Goal: Information Seeking & Learning: Learn about a topic

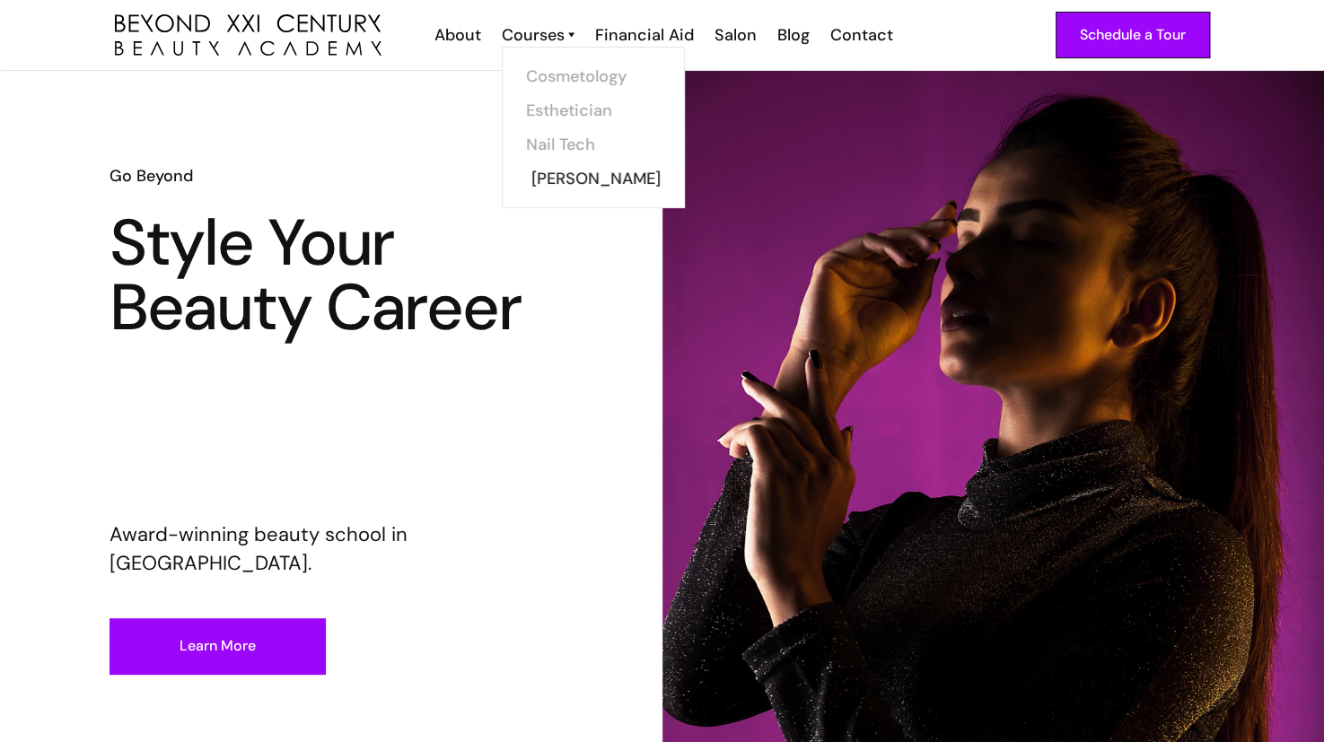
click at [560, 172] on link "[PERSON_NAME]" at bounding box center [598, 179] width 135 height 34
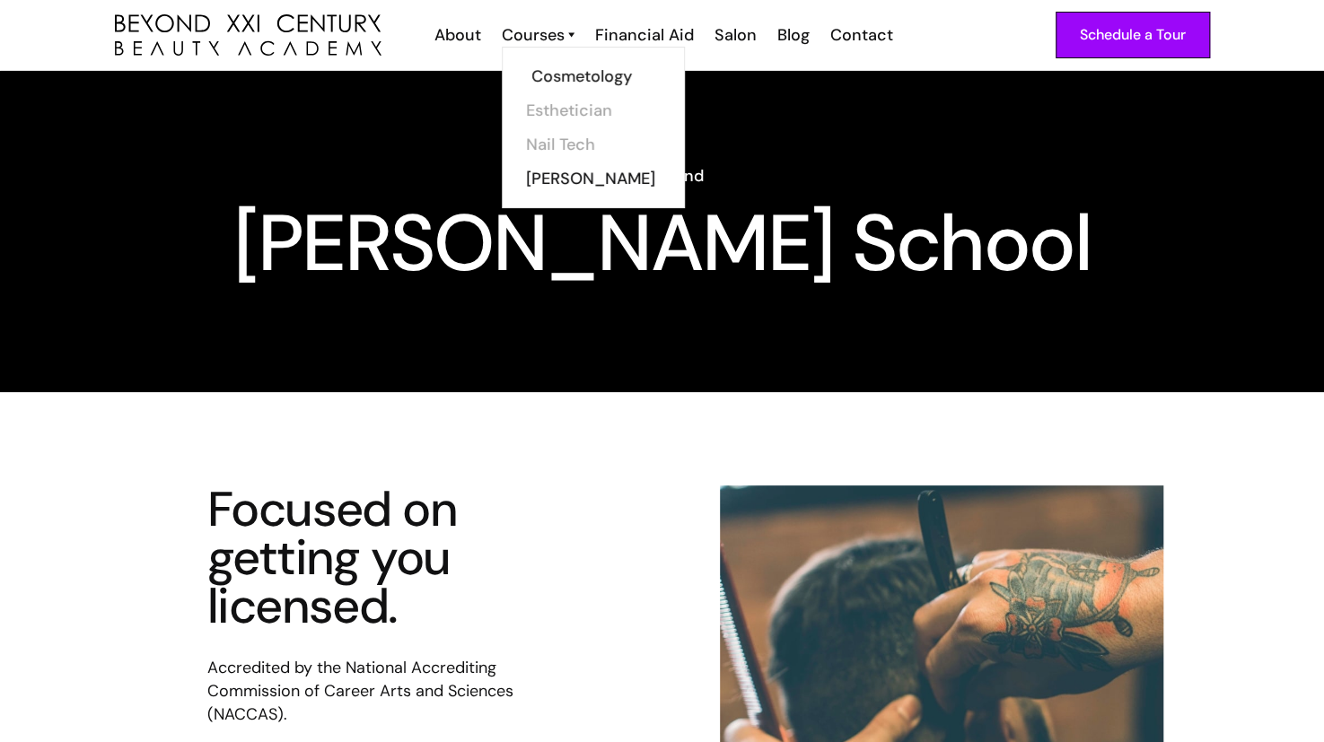
click at [547, 66] on link "Cosmetology" at bounding box center [598, 76] width 135 height 34
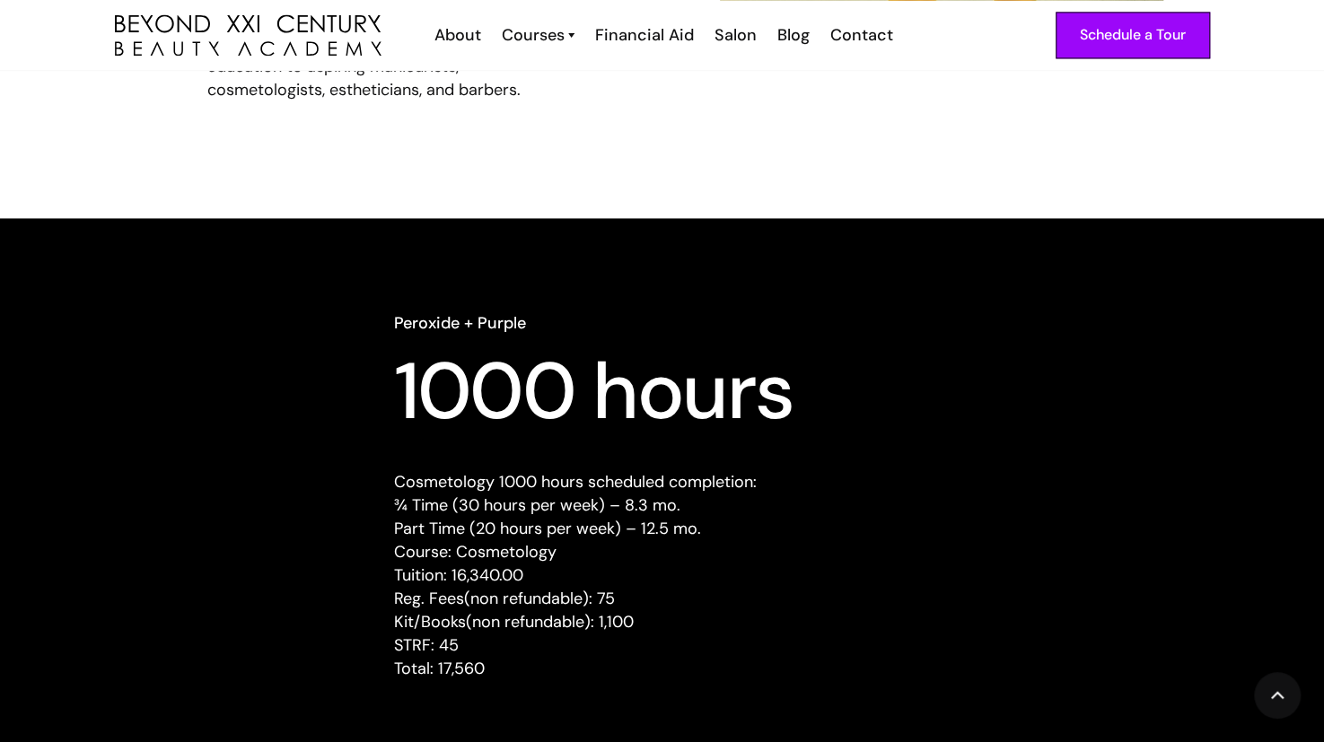
scroll to position [1525, 0]
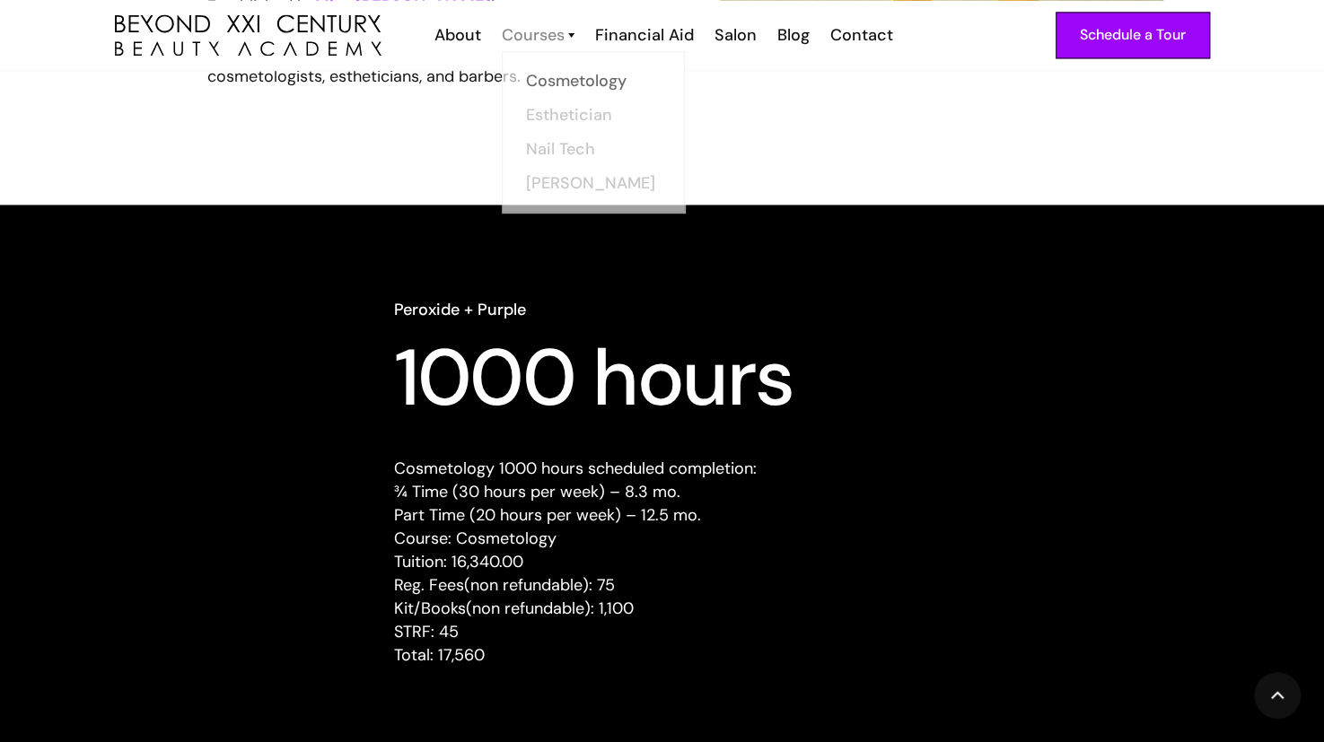
click at [559, 42] on div "Courses" at bounding box center [533, 34] width 63 height 23
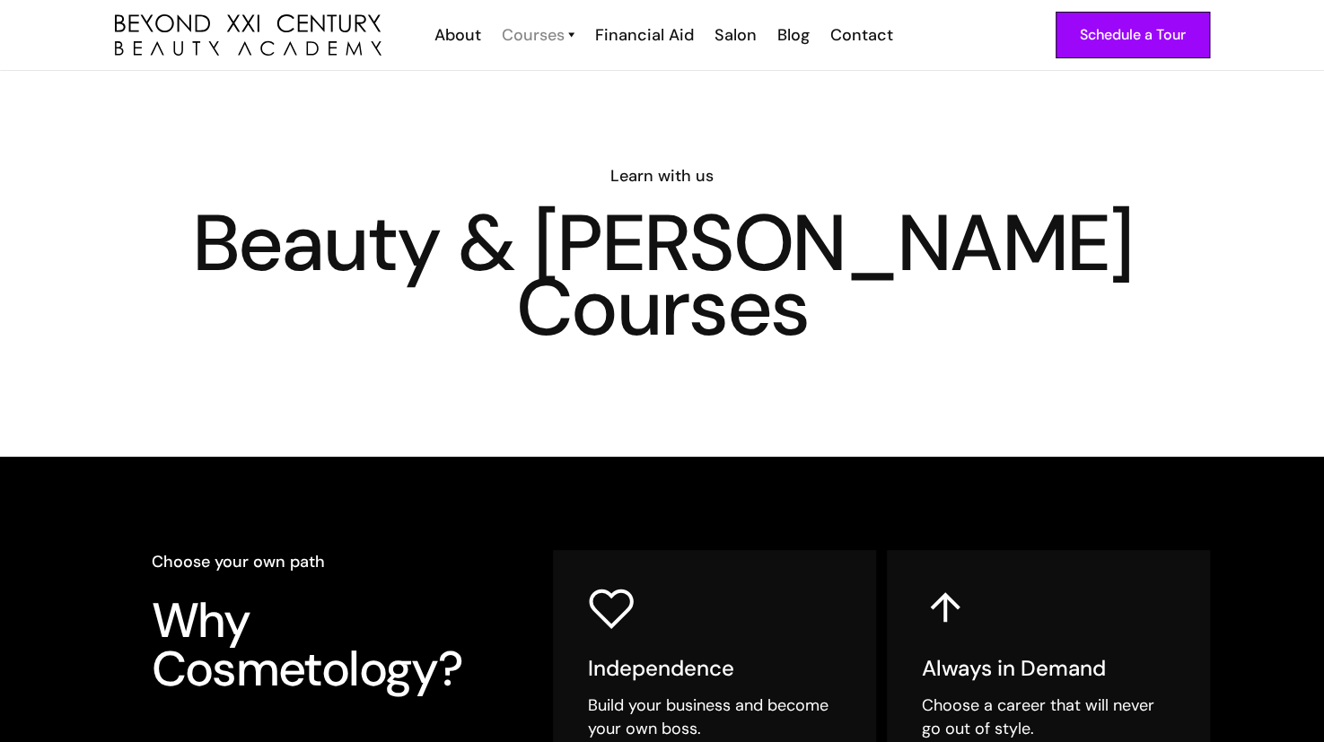
click at [555, 36] on div "Courses" at bounding box center [533, 34] width 63 height 23
click at [559, 35] on div "Courses" at bounding box center [533, 34] width 63 height 23
click at [564, 34] on div "Courses" at bounding box center [533, 34] width 63 height 23
click at [568, 32] on link "Courses" at bounding box center [538, 34] width 73 height 23
